Goal: Navigation & Orientation: Find specific page/section

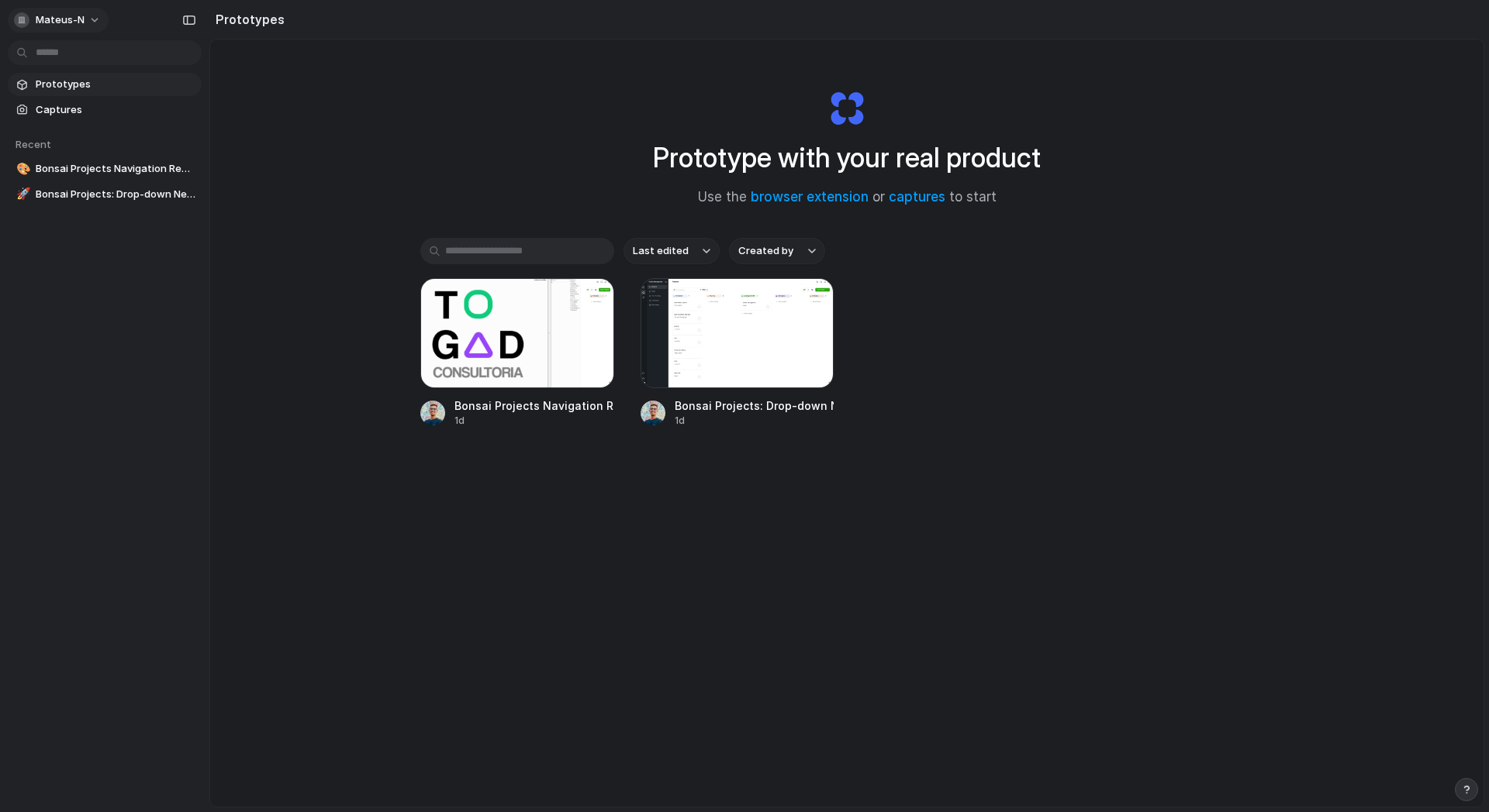
click at [52, 19] on span "mateus-n" at bounding box center [59, 20] width 49 height 16
click at [78, 50] on li "Settings" at bounding box center [75, 55] width 128 height 25
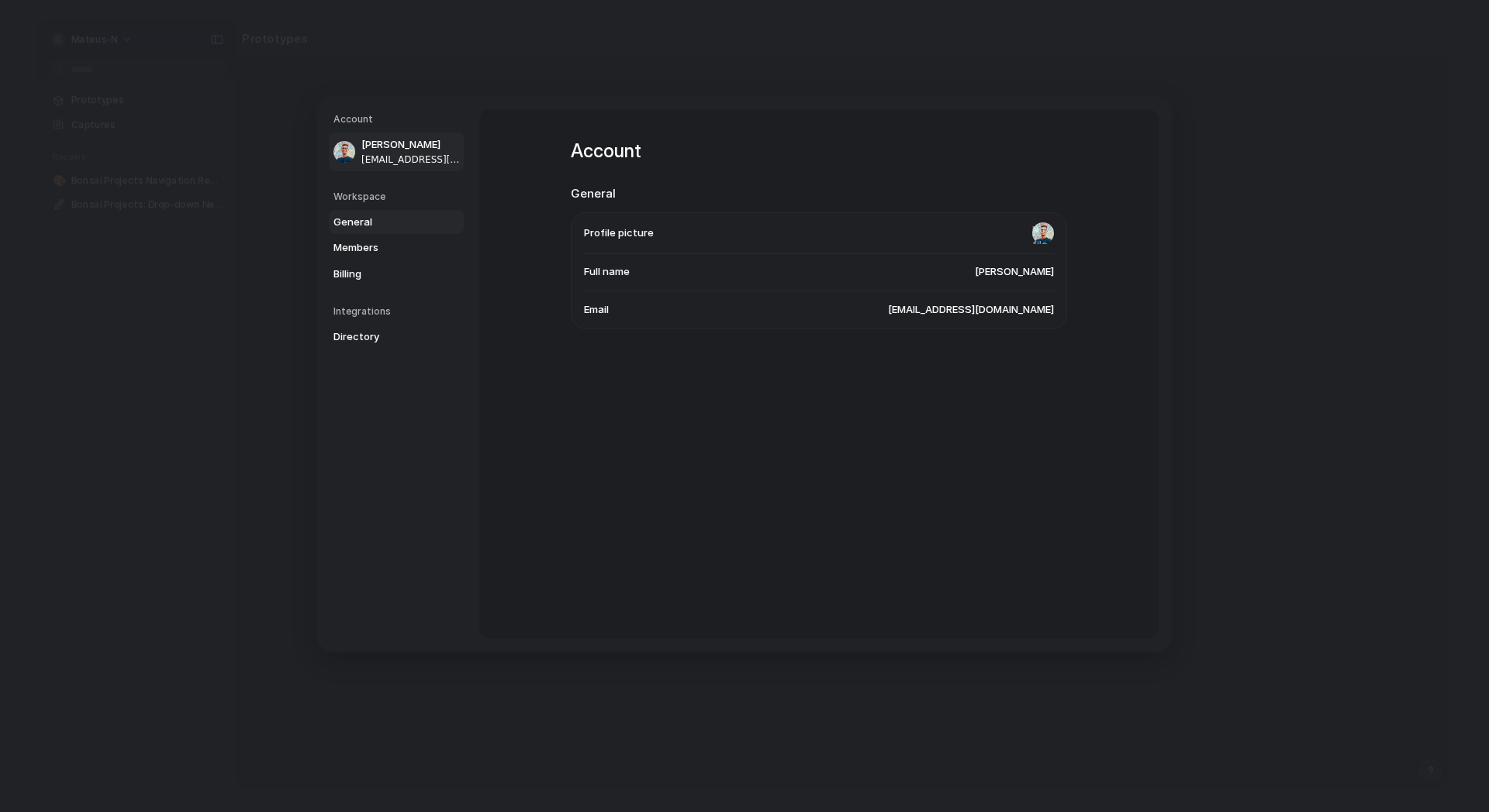
click at [364, 220] on span "General" at bounding box center [383, 221] width 99 height 16
click at [363, 251] on span "Members" at bounding box center [383, 248] width 99 height 16
click at [362, 330] on span "Directory" at bounding box center [383, 337] width 99 height 16
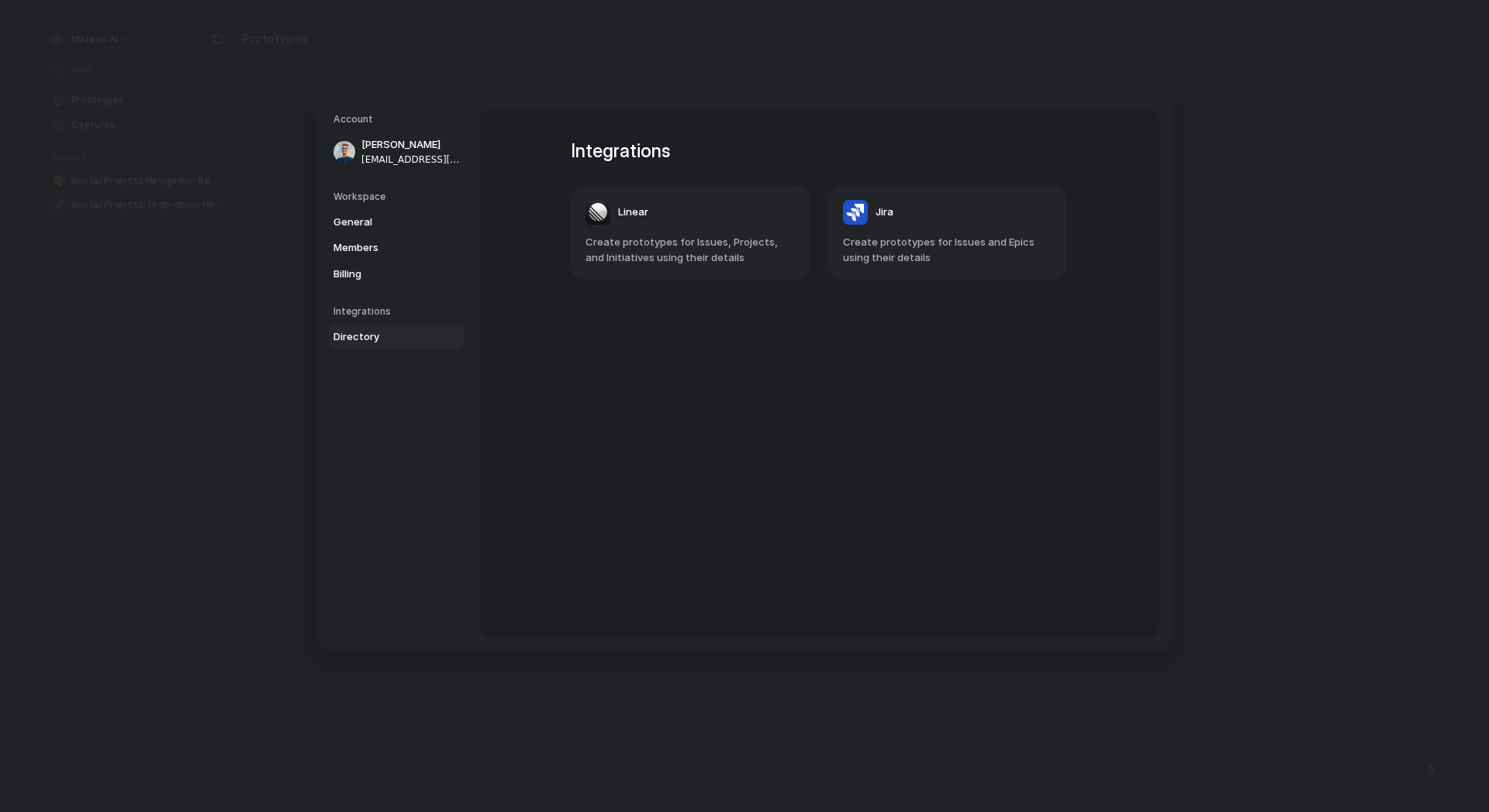
click at [737, 256] on span "Create prototypes for Issues, Projects, and Initiatives using their details" at bounding box center [690, 250] width 209 height 31
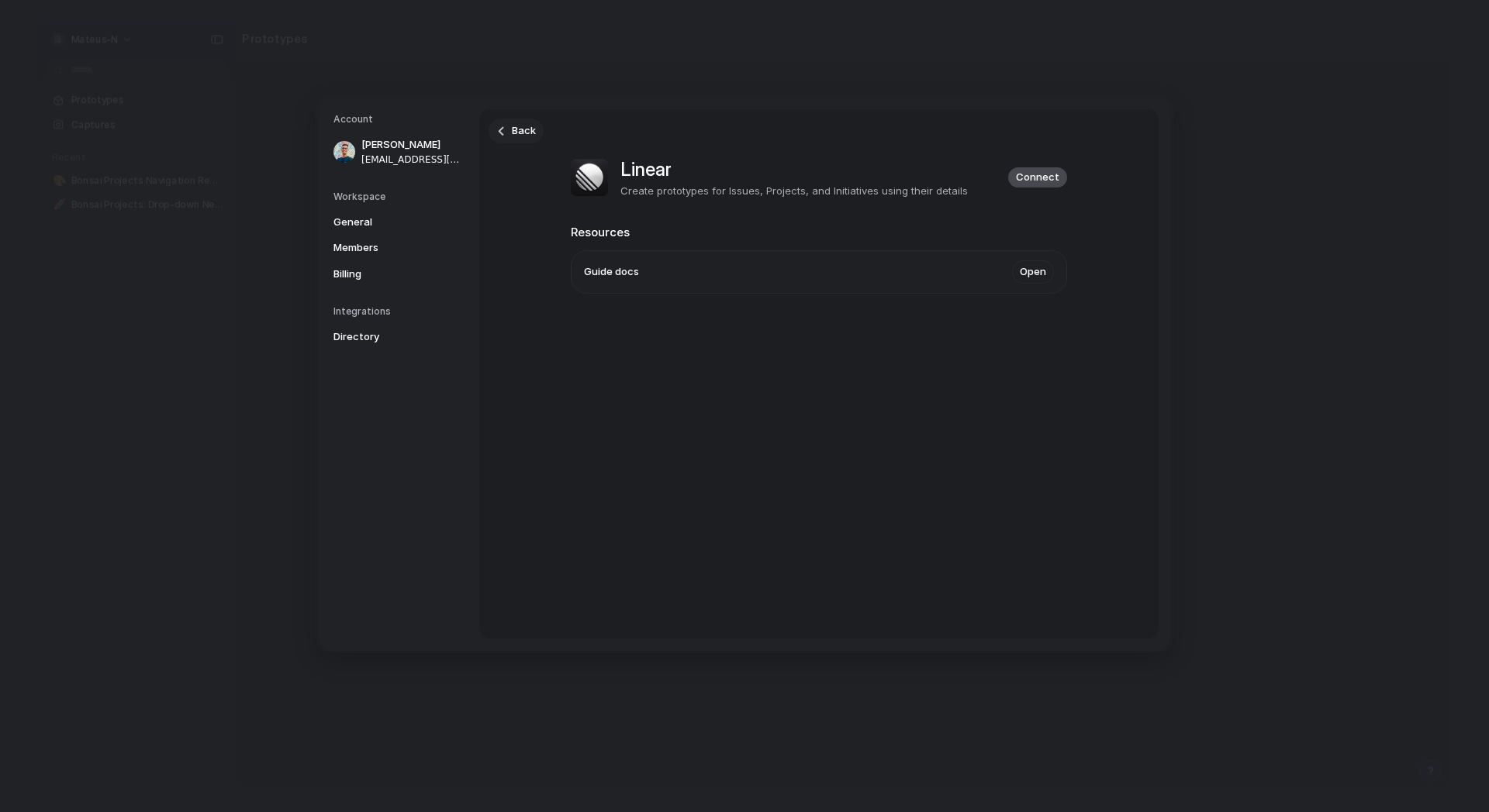
click at [518, 131] on span "Back" at bounding box center [524, 131] width 24 height 16
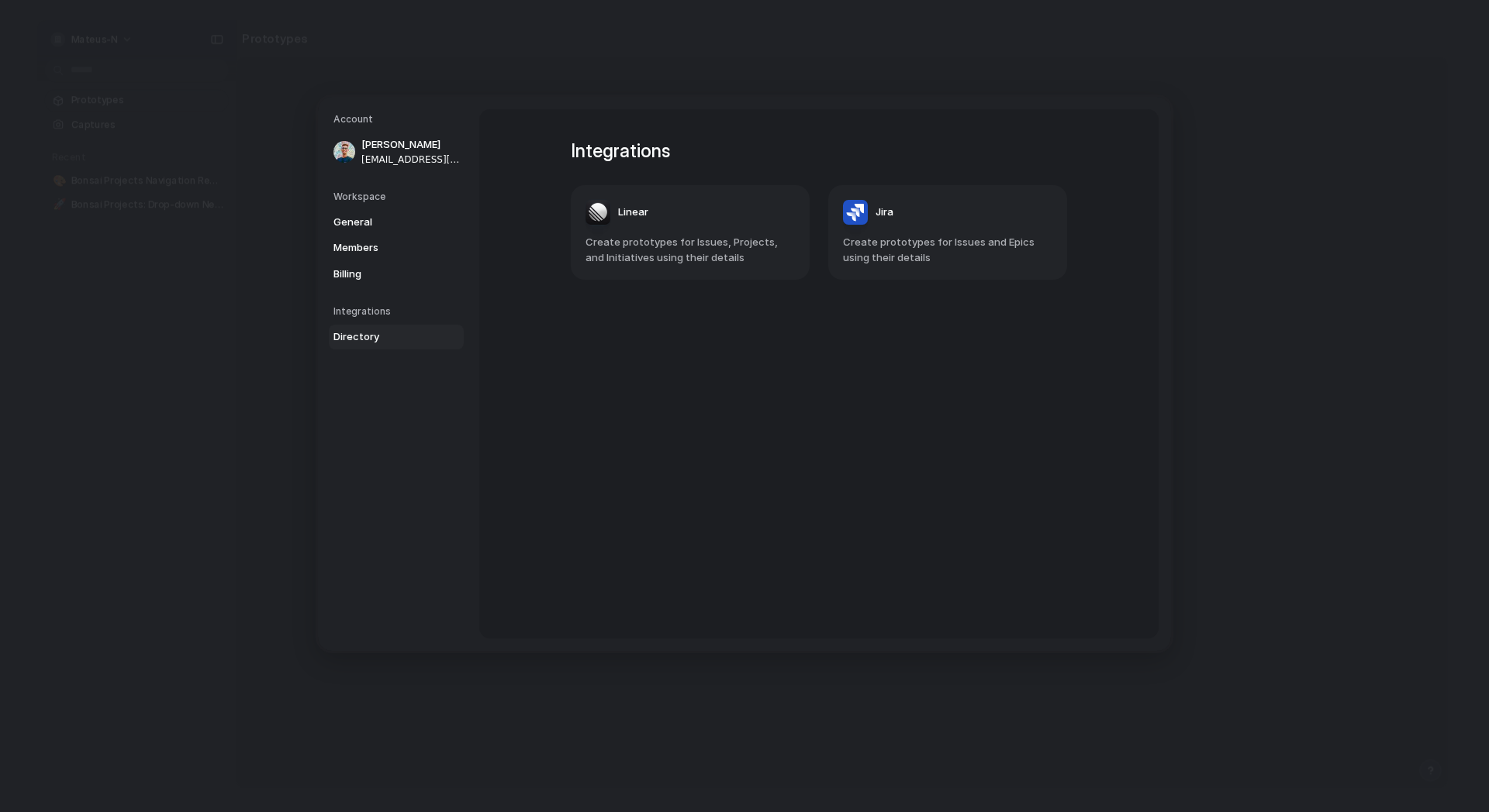
click at [894, 207] on header "Jira" at bounding box center [947, 212] width 209 height 25
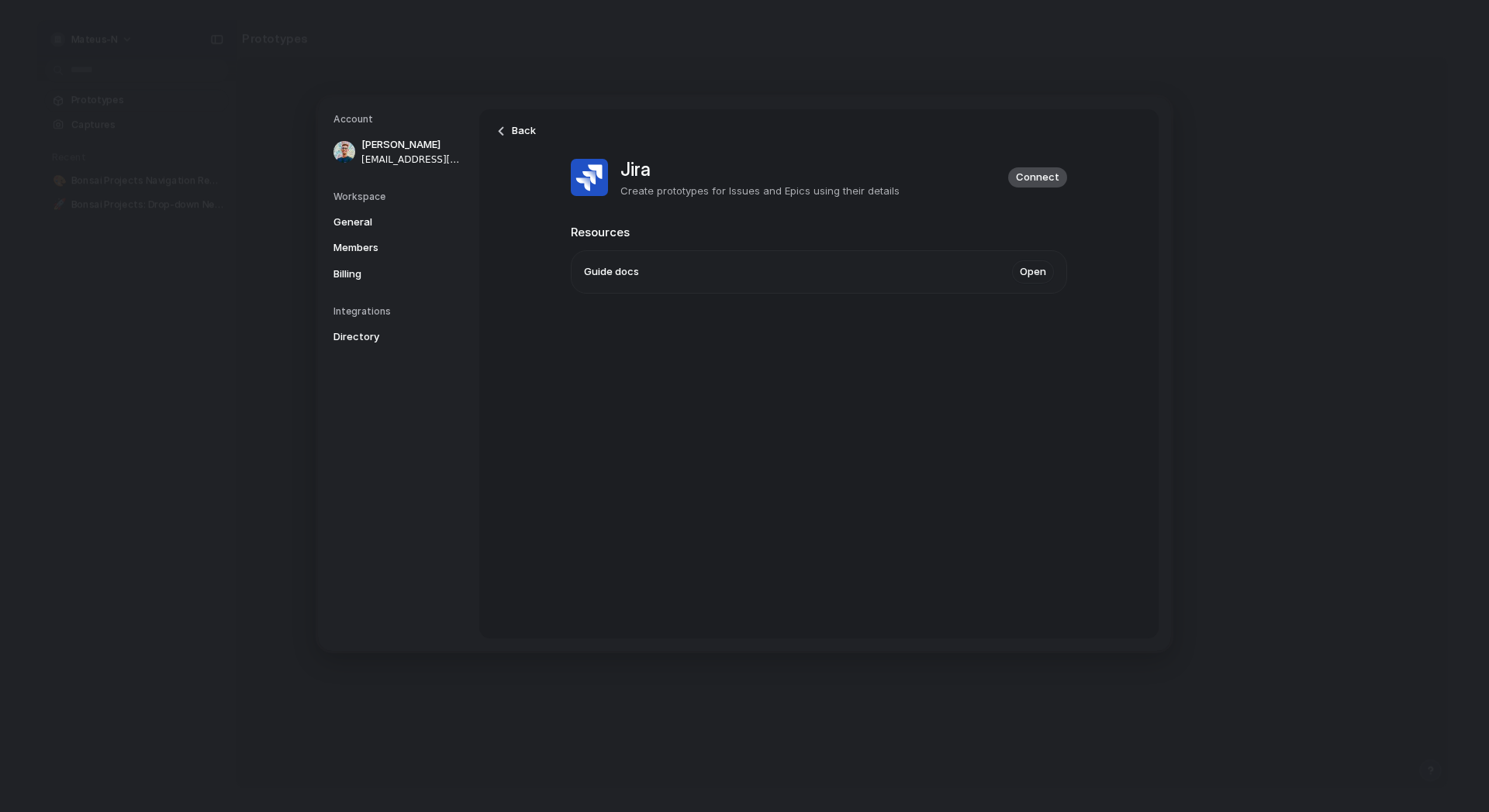
click at [512, 138] on span "Back" at bounding box center [524, 131] width 24 height 16
